Goal: Check status: Check status

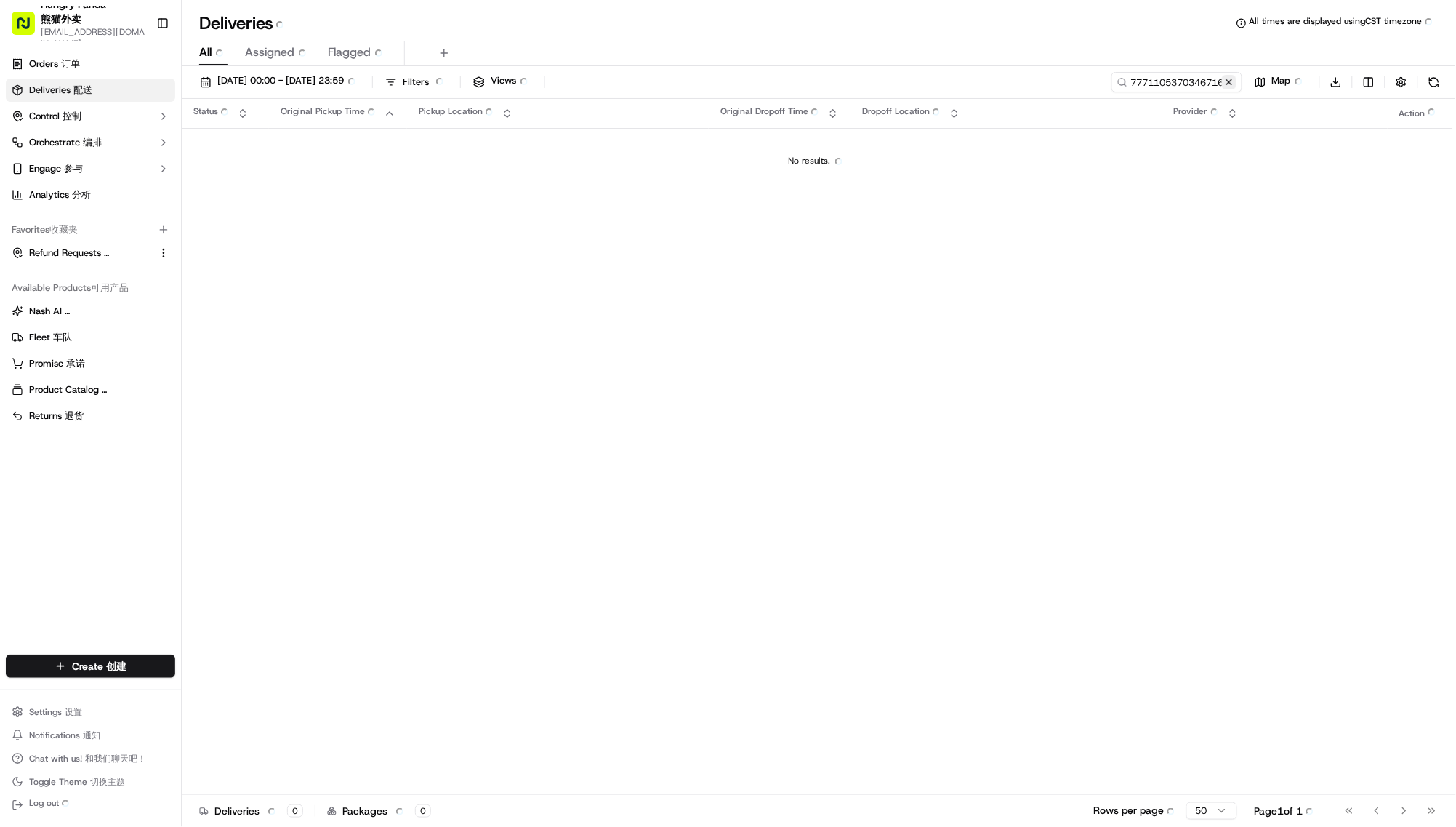
click at [1222, 89] on button at bounding box center [1229, 82] width 14 height 14
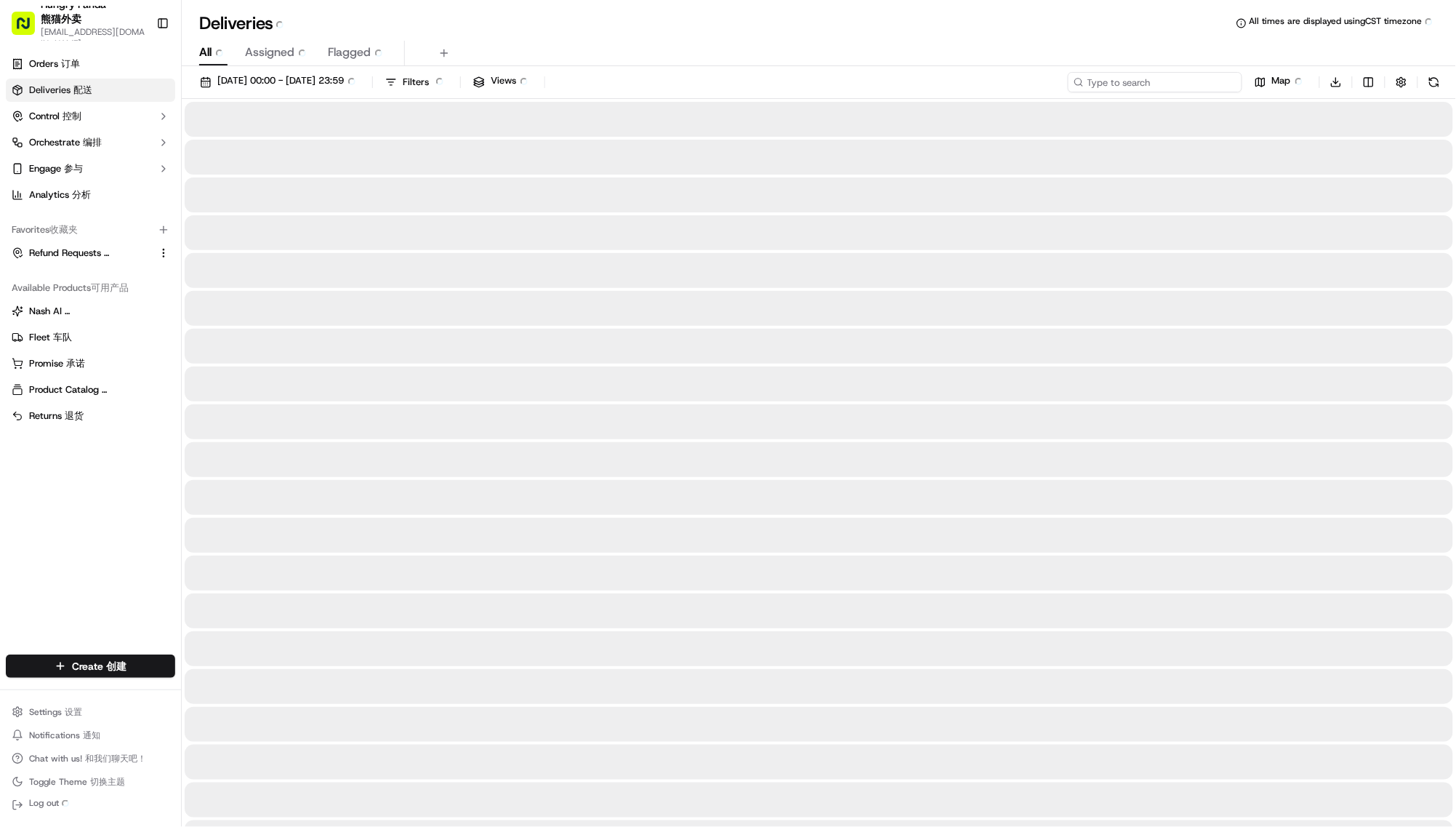
paste input "824317914855678300545"
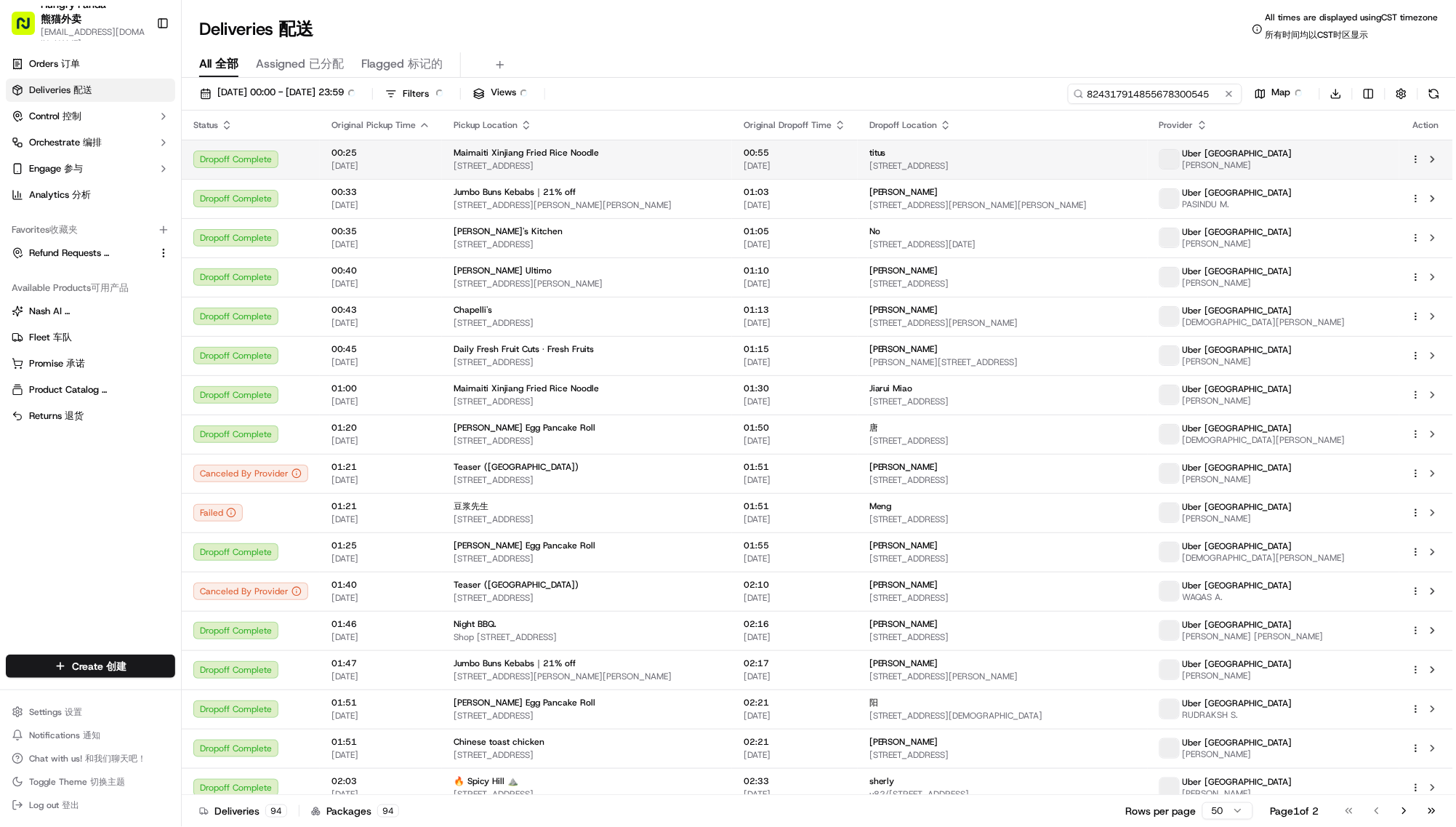
scroll to position [0, 26]
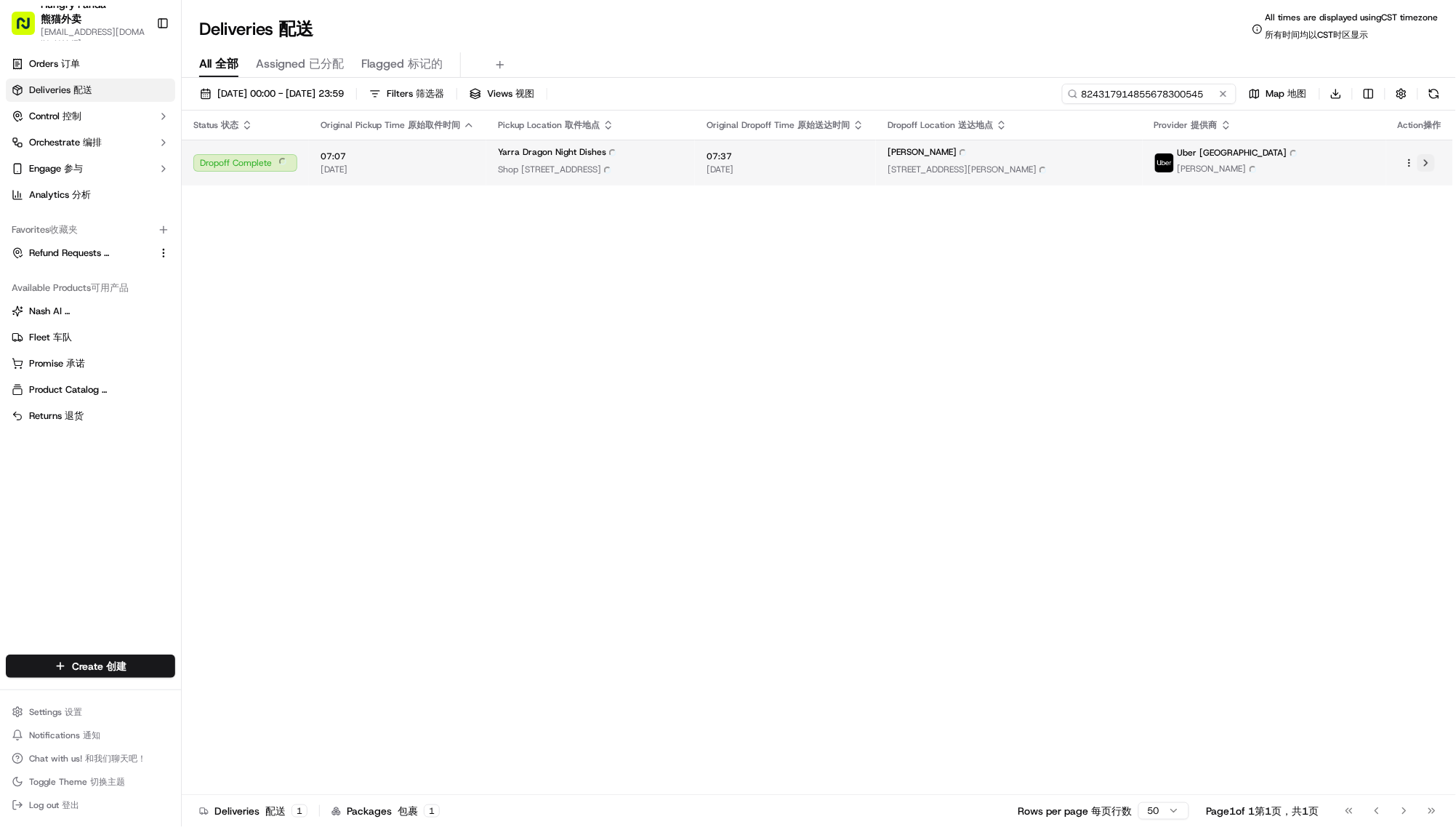
type input "824317914855678300545"
click at [1429, 172] on div at bounding box center [1419, 163] width 43 height 18
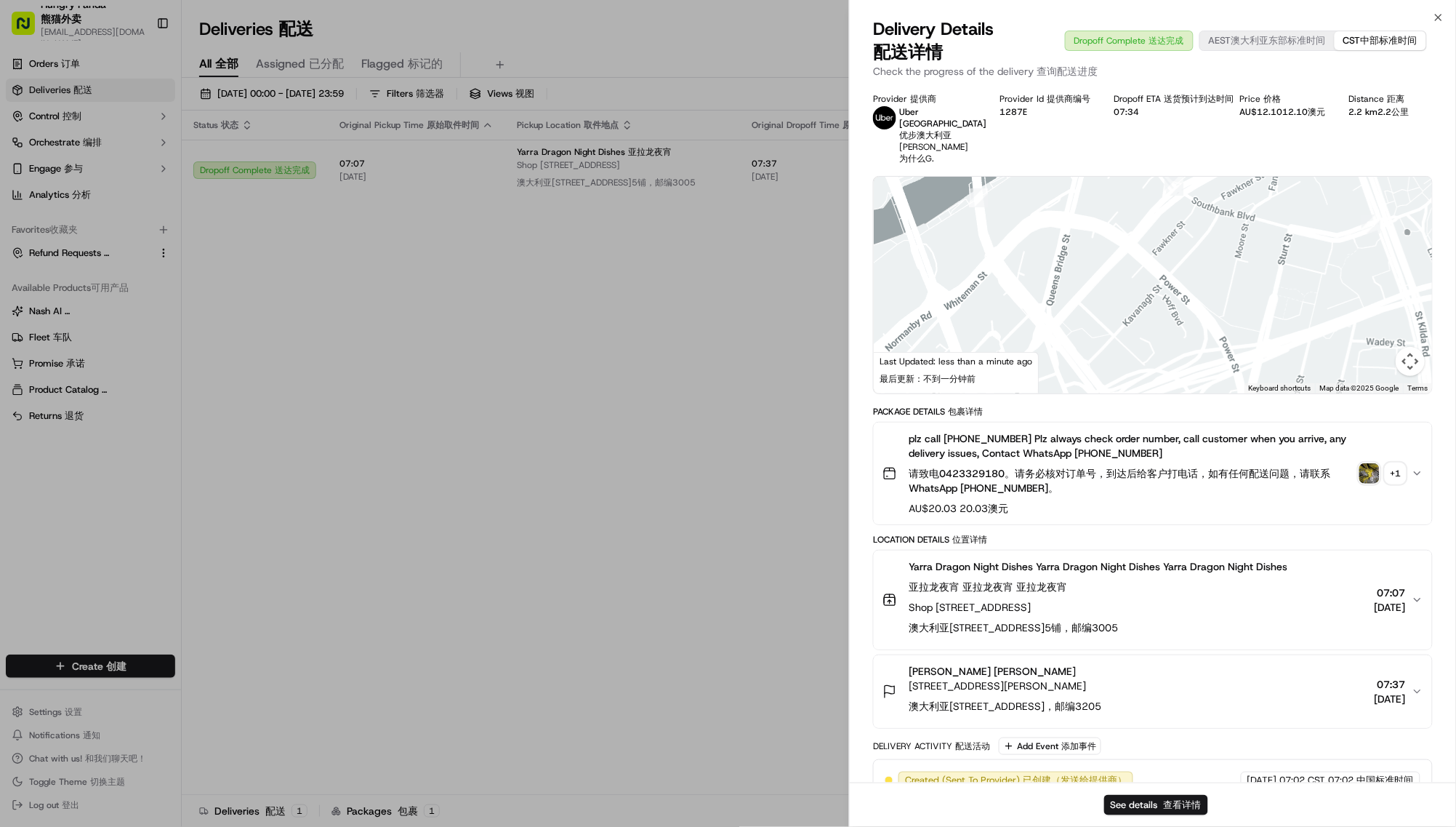
click at [1412, 479] on icon "button" at bounding box center [1417, 473] width 11 height 11
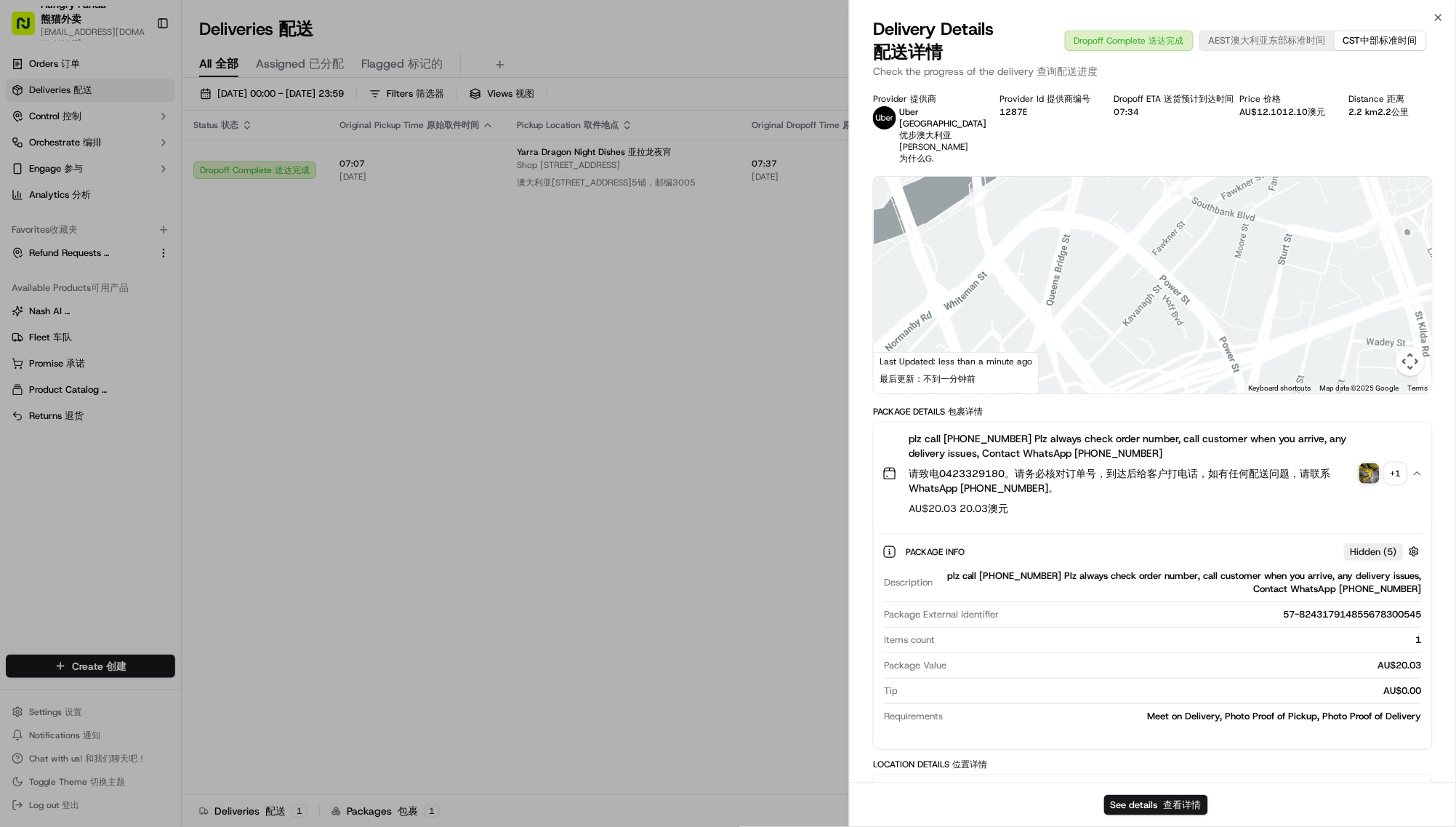
click at [1386, 484] on div "+ 1 + 1" at bounding box center [1396, 473] width 21 height 21
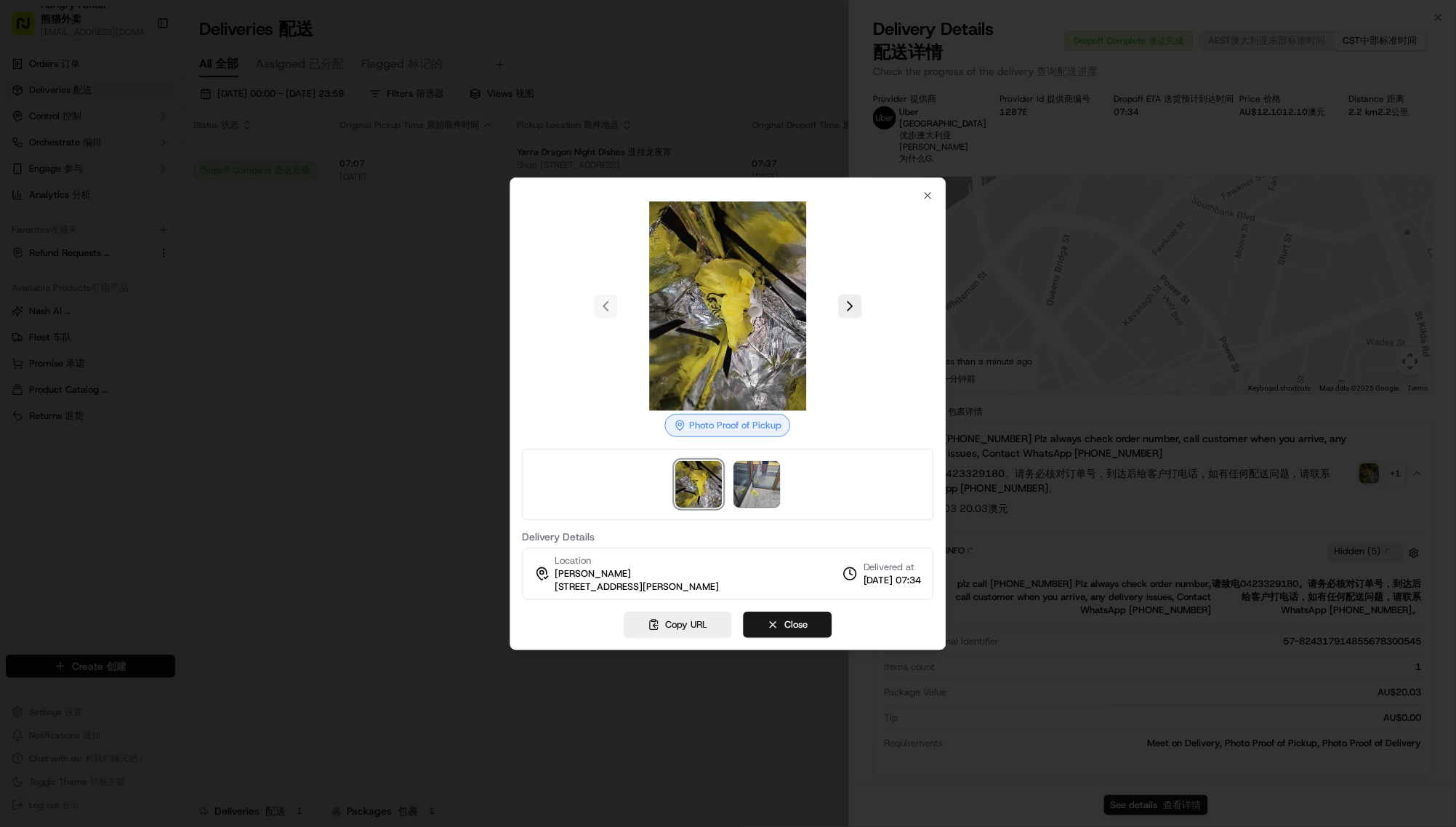
click at [896, 288] on div at bounding box center [728, 306] width 412 height 210
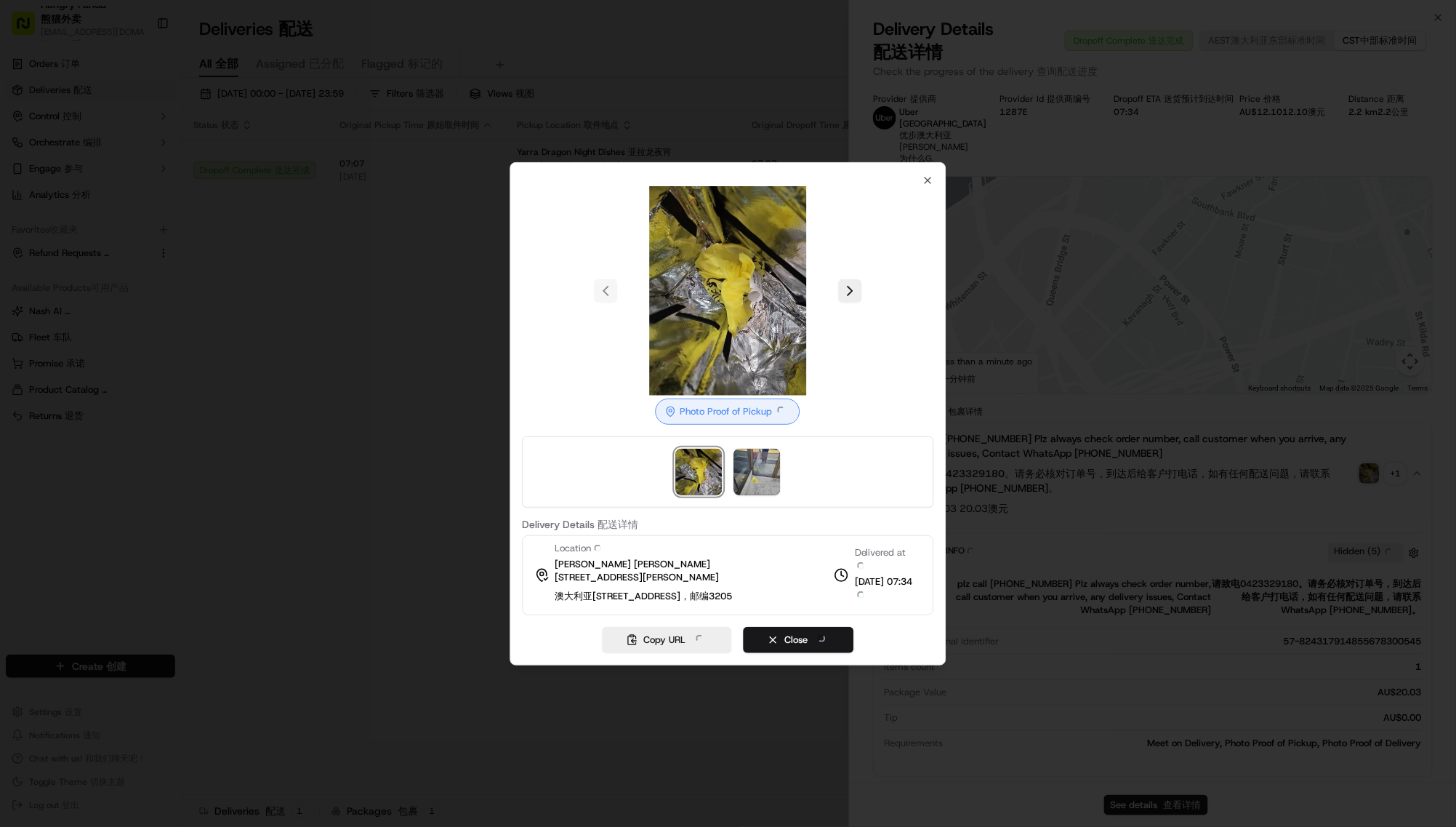
click at [889, 282] on div at bounding box center [728, 291] width 412 height 210
click at [862, 279] on button at bounding box center [850, 291] width 24 height 24
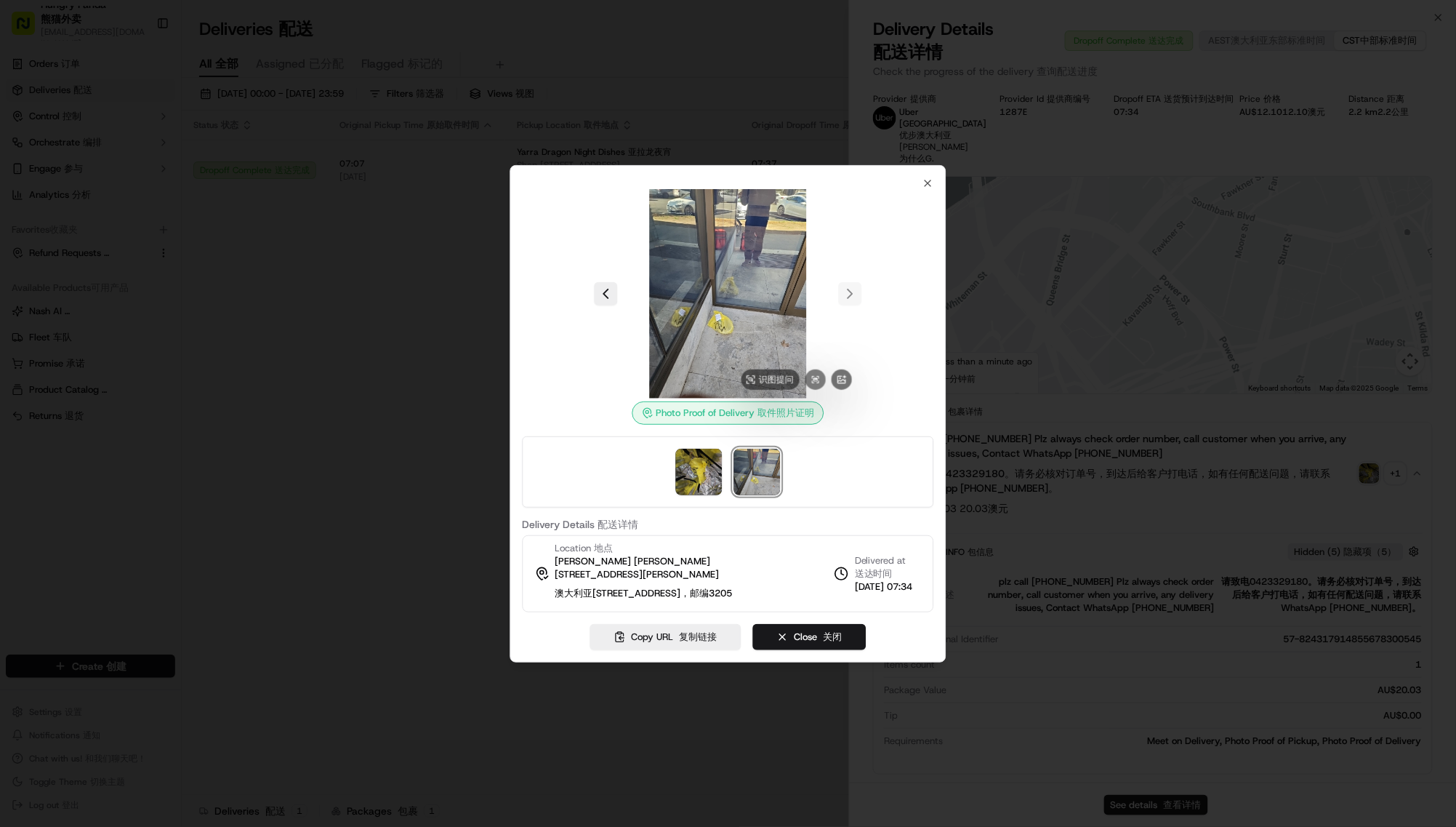
click at [737, 278] on img at bounding box center [728, 294] width 210 height 210
click at [816, 381] on img at bounding box center [728, 294] width 210 height 210
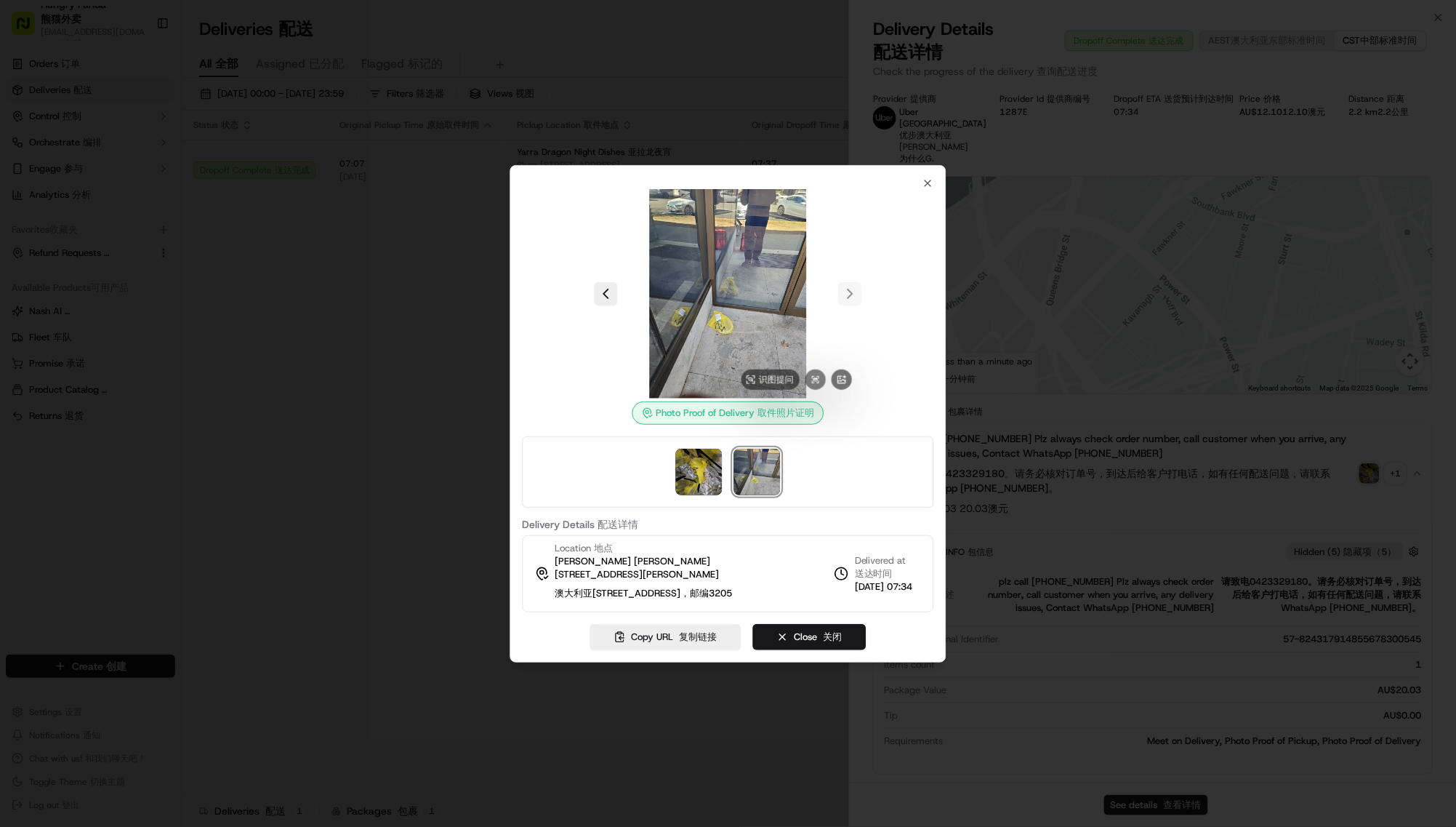
click at [731, 256] on img at bounding box center [728, 294] width 210 height 210
click at [934, 178] on icon "button" at bounding box center [928, 183] width 11 height 11
